Goal: Task Accomplishment & Management: Use online tool/utility

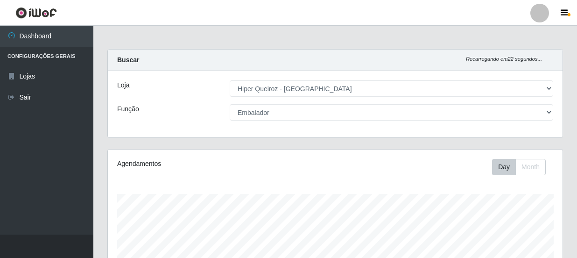
select select "513"
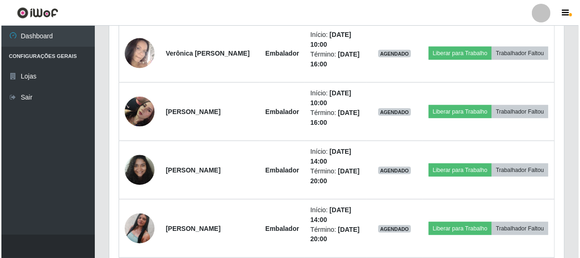
scroll to position [534, 0]
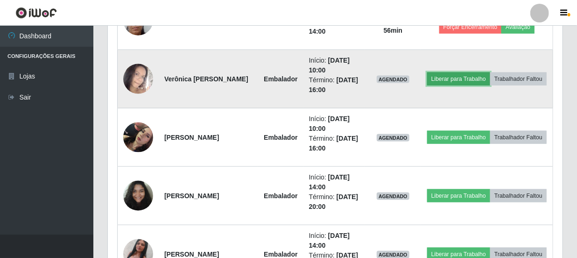
click at [490, 72] on button "Liberar para Trabalho" at bounding box center [458, 78] width 63 height 13
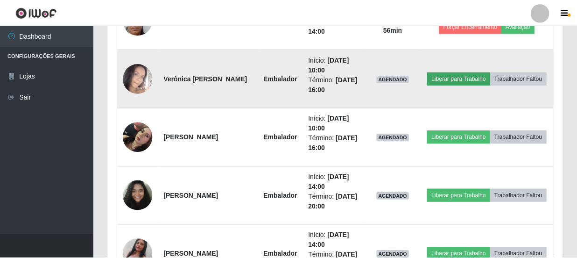
scroll to position [194, 450]
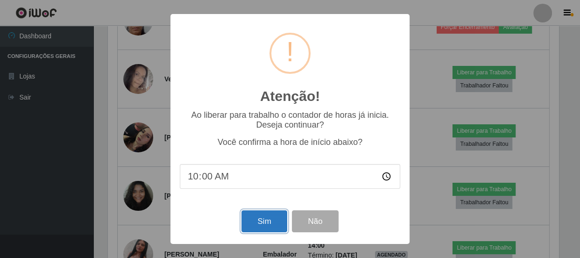
click at [269, 223] on button "Sim" at bounding box center [263, 221] width 45 height 22
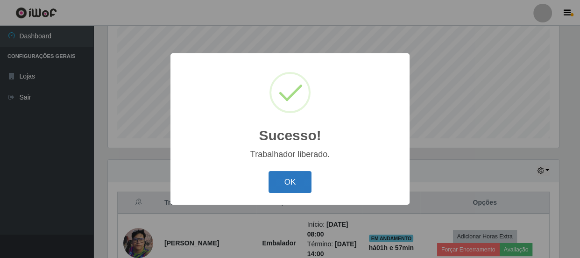
click at [291, 182] on button "OK" at bounding box center [289, 182] width 43 height 22
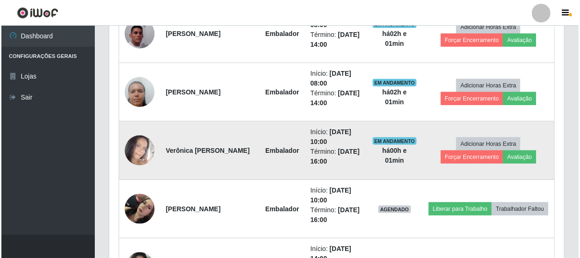
scroll to position [492, 0]
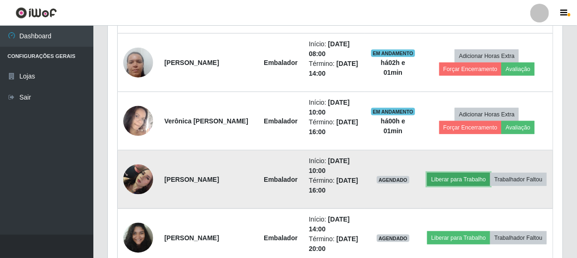
click at [473, 173] on button "Liberar para Trabalho" at bounding box center [458, 179] width 63 height 13
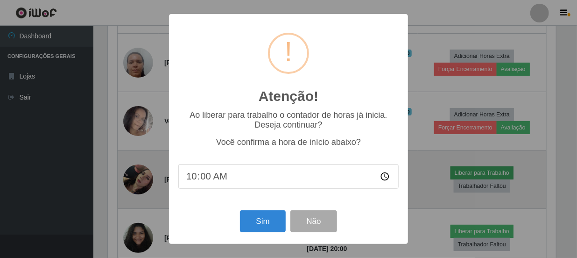
scroll to position [194, 450]
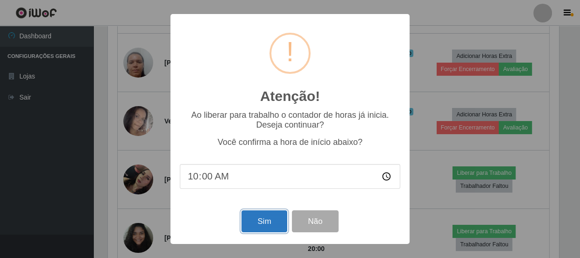
click at [264, 224] on button "Sim" at bounding box center [263, 221] width 45 height 22
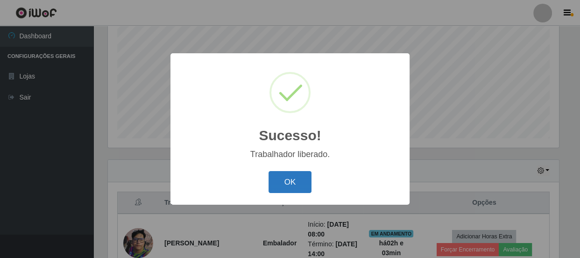
click at [296, 182] on button "OK" at bounding box center [289, 182] width 43 height 22
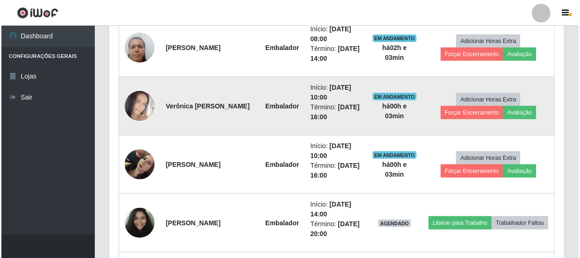
scroll to position [492, 0]
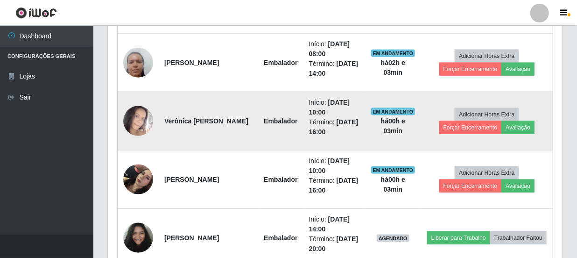
click at [139, 126] on img at bounding box center [138, 120] width 30 height 53
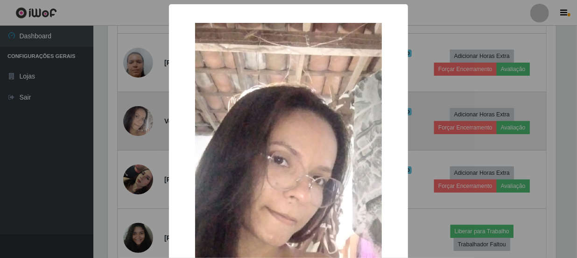
scroll to position [194, 450]
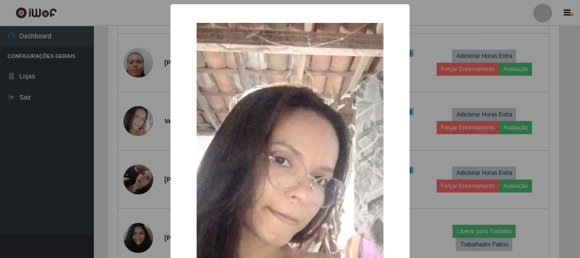
click at [130, 141] on div "× OK Cancel" at bounding box center [290, 129] width 580 height 258
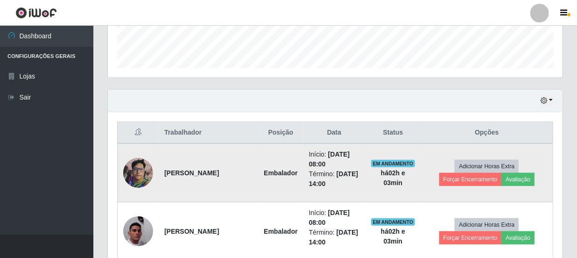
scroll to position [280, 0]
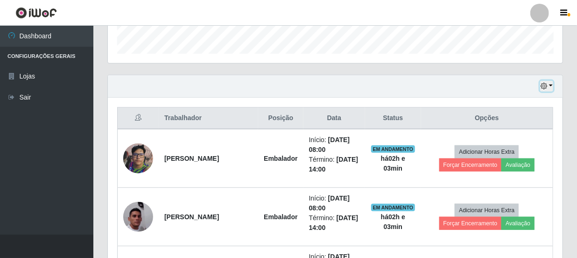
click at [546, 83] on icon "button" at bounding box center [543, 86] width 7 height 7
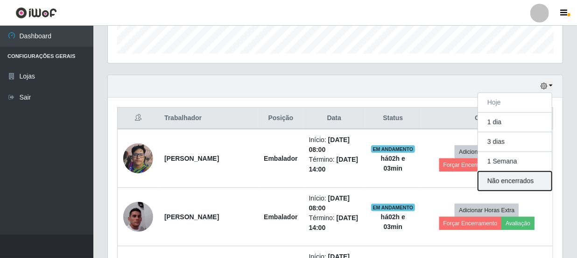
click at [533, 178] on button "Não encerrados" at bounding box center [515, 180] width 74 height 19
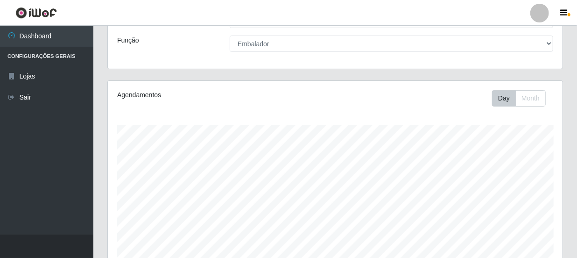
scroll to position [68, 0]
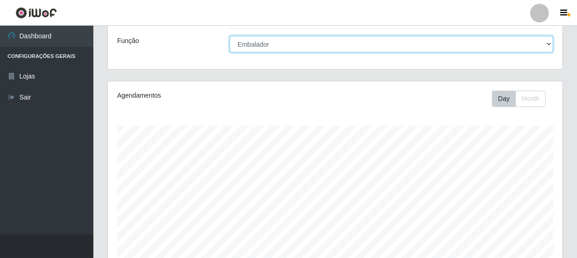
click at [273, 45] on select "[Selecione...] Embalador Embalador + Embalador ++ Operador de Caixa Operador de…" at bounding box center [391, 44] width 323 height 16
click at [230, 36] on select "[Selecione...] Embalador Embalador + Embalador ++ Operador de Caixa Operador de…" at bounding box center [391, 44] width 323 height 16
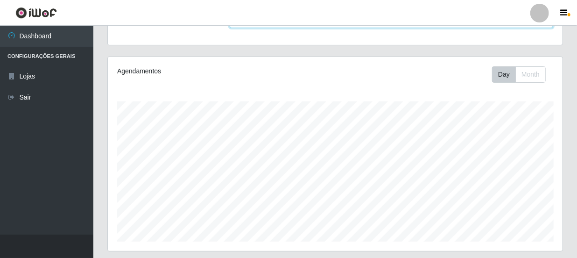
scroll to position [196, 0]
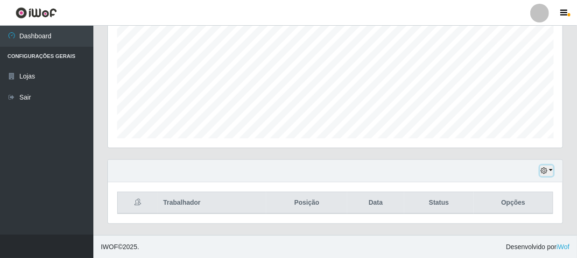
click at [544, 168] on icon "button" at bounding box center [543, 170] width 7 height 7
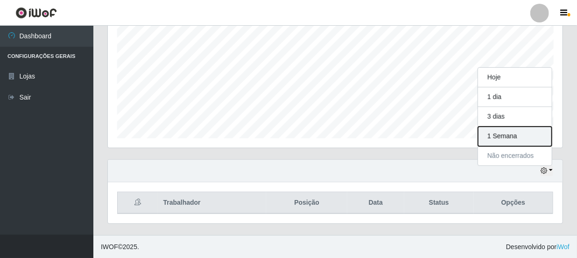
click at [508, 130] on button "1 Semana" at bounding box center [515, 136] width 74 height 20
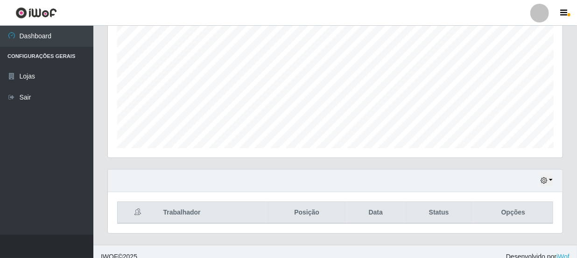
scroll to position [196, 0]
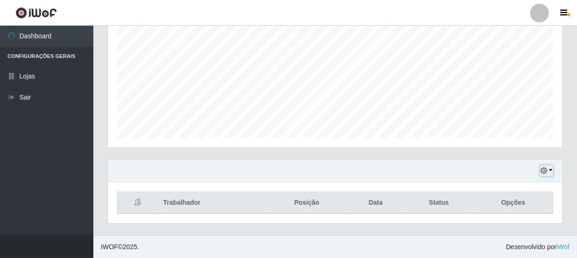
click at [545, 172] on icon "button" at bounding box center [543, 170] width 7 height 7
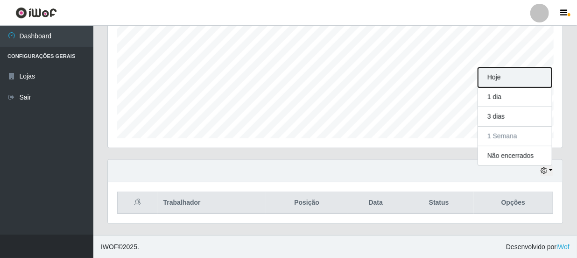
click at [497, 79] on button "Hoje" at bounding box center [515, 78] width 74 height 20
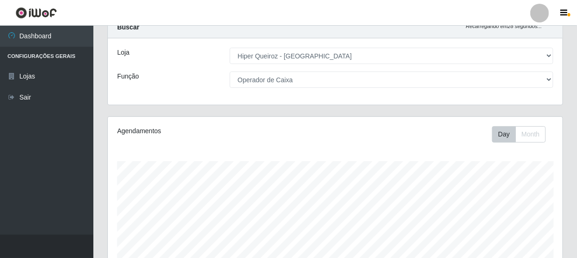
scroll to position [26, 0]
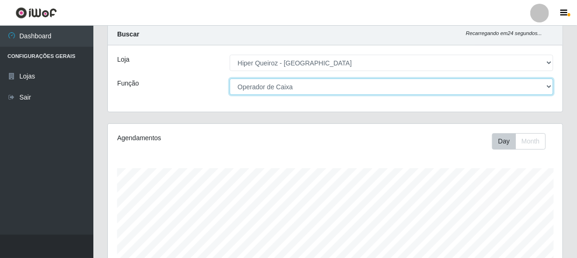
click at [301, 85] on select "[Selecione...] Embalador Embalador + Embalador ++ Operador de Caixa Operador de…" at bounding box center [391, 86] width 323 height 16
select select "1"
click at [230, 78] on select "[Selecione...] Embalador Embalador + Embalador ++ Operador de Caixa Operador de…" at bounding box center [391, 86] width 323 height 16
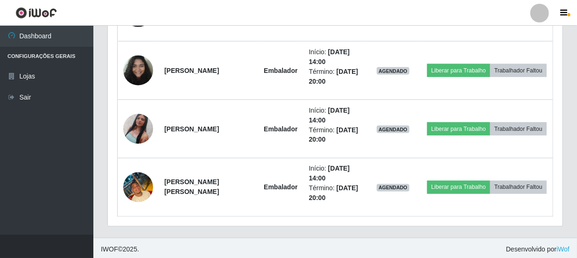
scroll to position [662, 0]
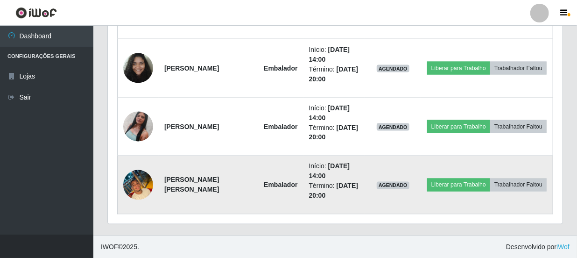
click at [142, 179] on img at bounding box center [138, 185] width 30 height 40
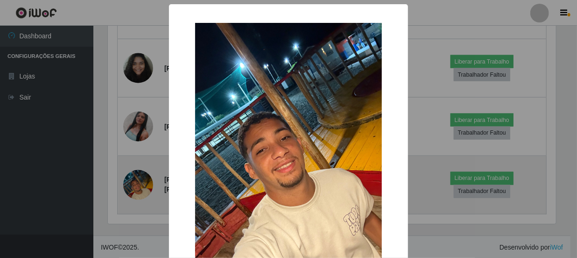
scroll to position [194, 450]
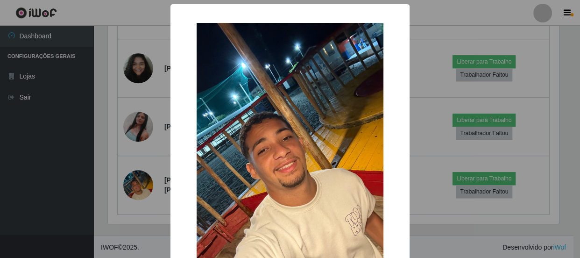
click at [118, 216] on div "× OK Cancel" at bounding box center [290, 129] width 580 height 258
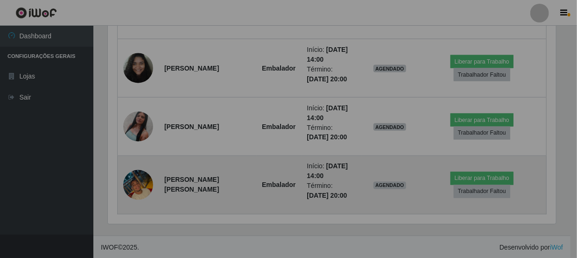
scroll to position [194, 455]
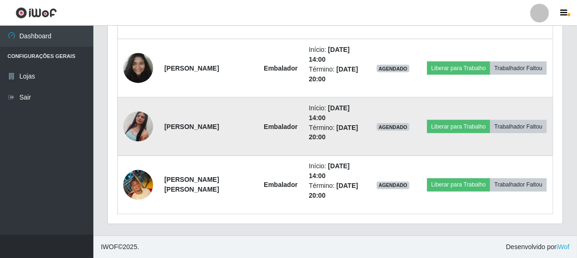
click at [135, 115] on img at bounding box center [138, 126] width 30 height 53
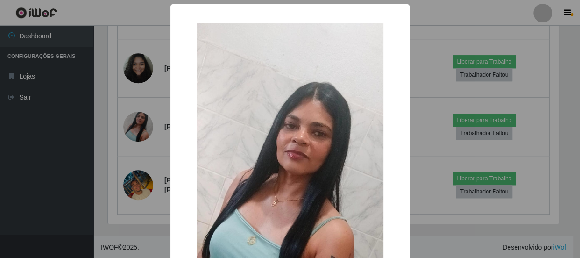
click at [79, 157] on div "× OK Cancel" at bounding box center [290, 129] width 580 height 258
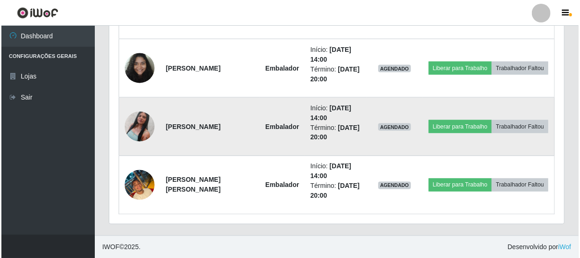
scroll to position [194, 455]
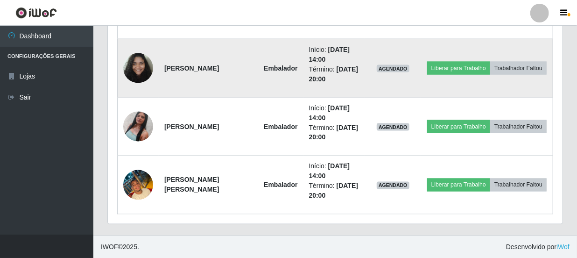
click at [140, 64] on img at bounding box center [138, 68] width 30 height 40
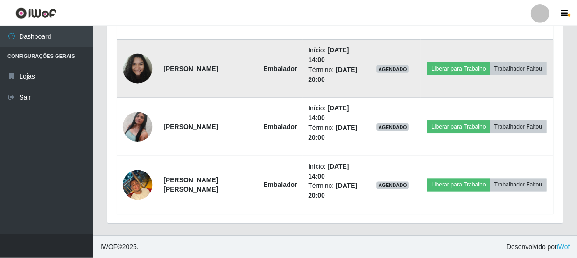
scroll to position [194, 450]
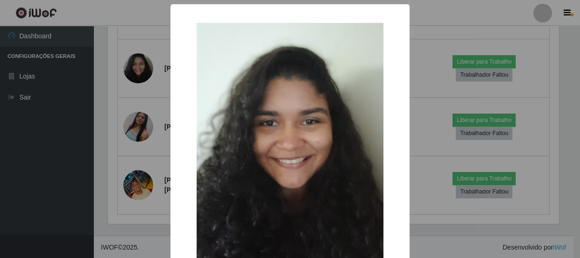
drag, startPoint x: 47, startPoint y: 202, endPoint x: 50, endPoint y: 193, distance: 10.1
click at [49, 201] on div "× OK Cancel" at bounding box center [290, 129] width 580 height 258
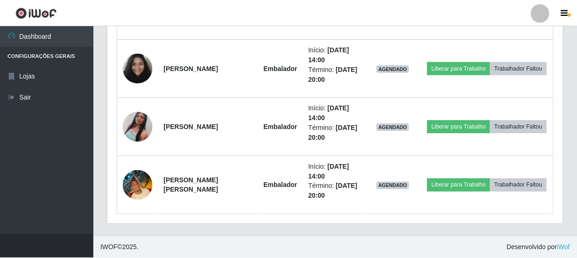
scroll to position [194, 455]
